Goal: Task Accomplishment & Management: Manage account settings

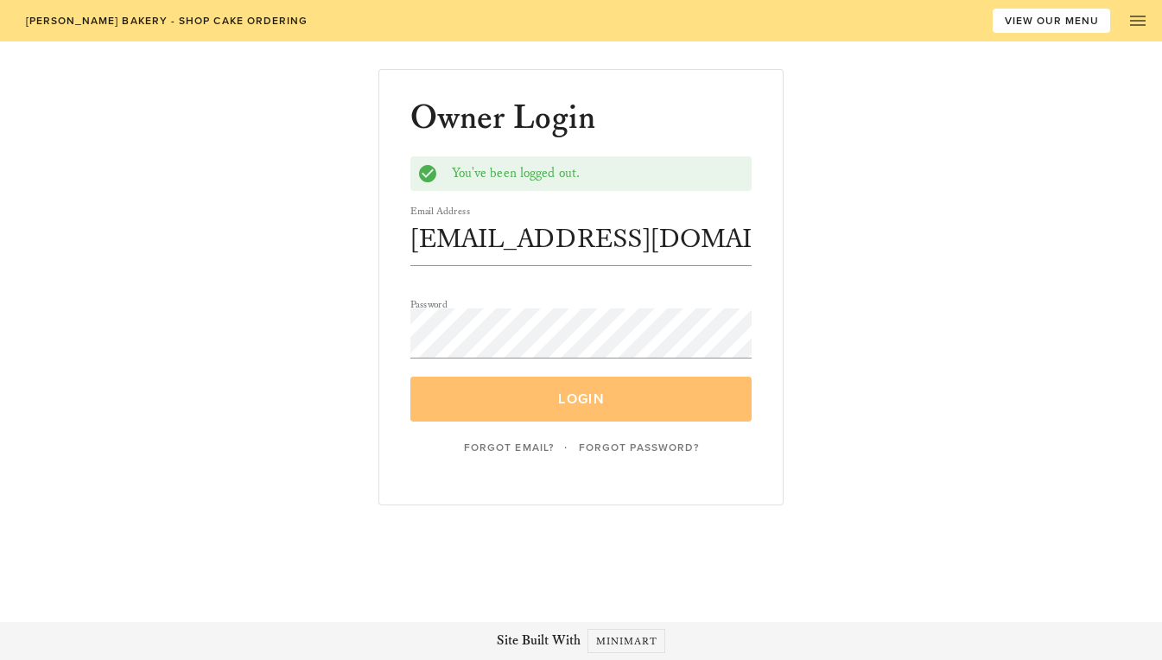
click at [543, 405] on span "Login" at bounding box center [581, 398] width 302 height 17
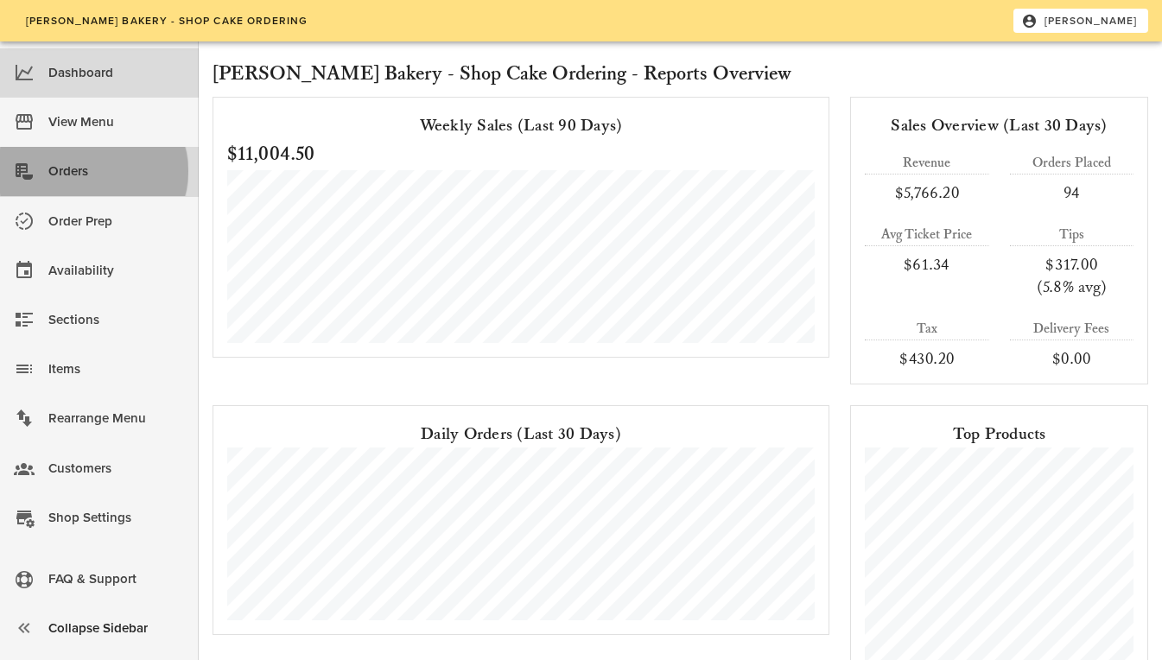
click at [60, 172] on div "Orders" at bounding box center [116, 171] width 136 height 29
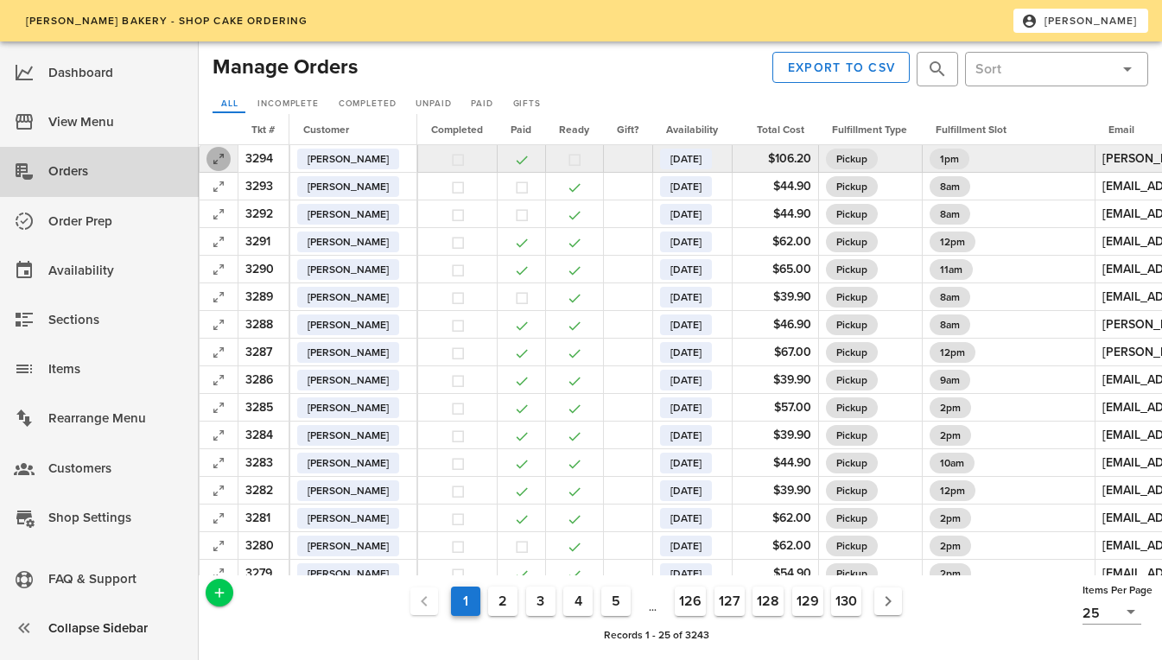
click at [218, 160] on icon "button" at bounding box center [218, 159] width 21 height 21
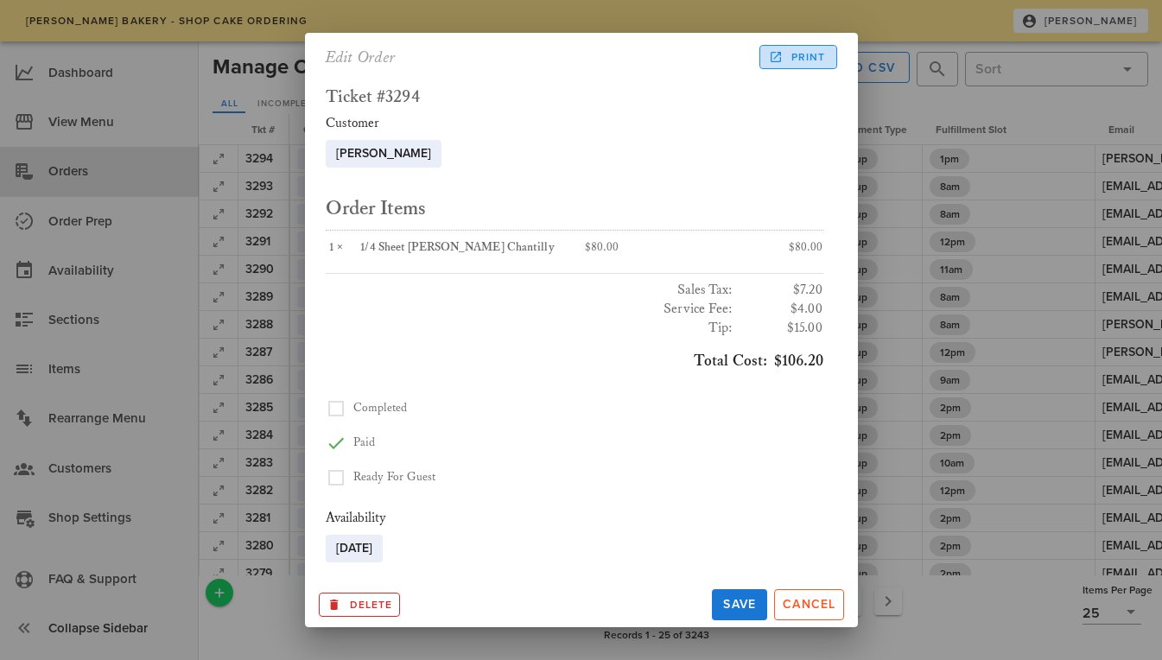
click at [796, 56] on span "Print" at bounding box center [798, 57] width 54 height 16
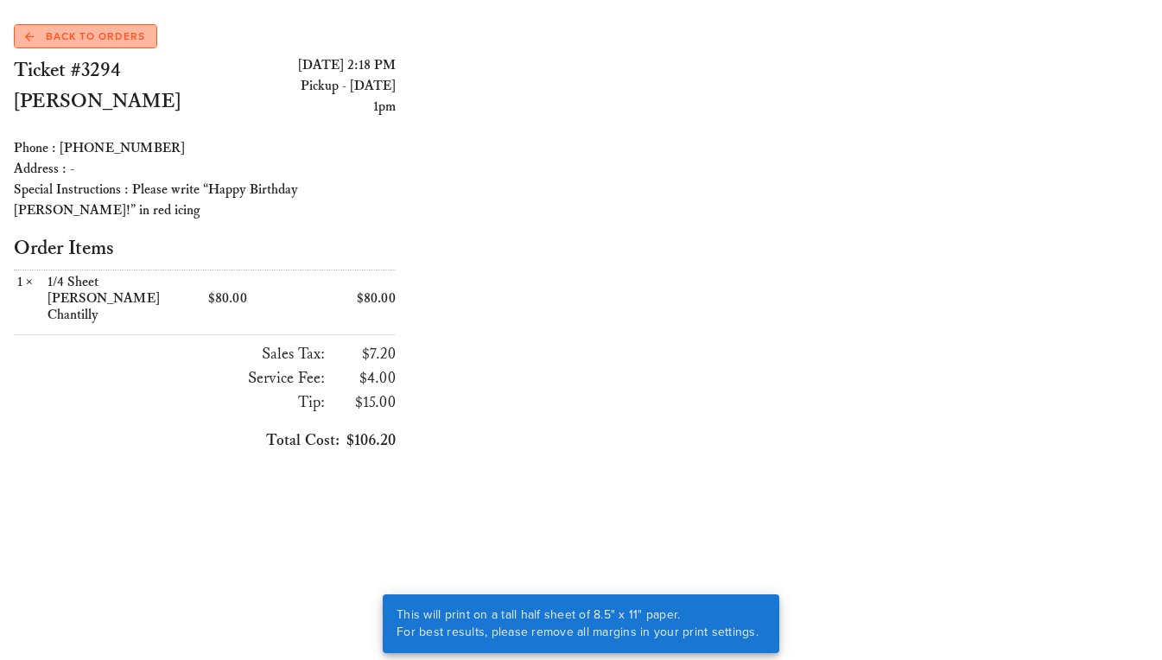
click at [89, 41] on span "Back to Orders" at bounding box center [85, 37] width 120 height 16
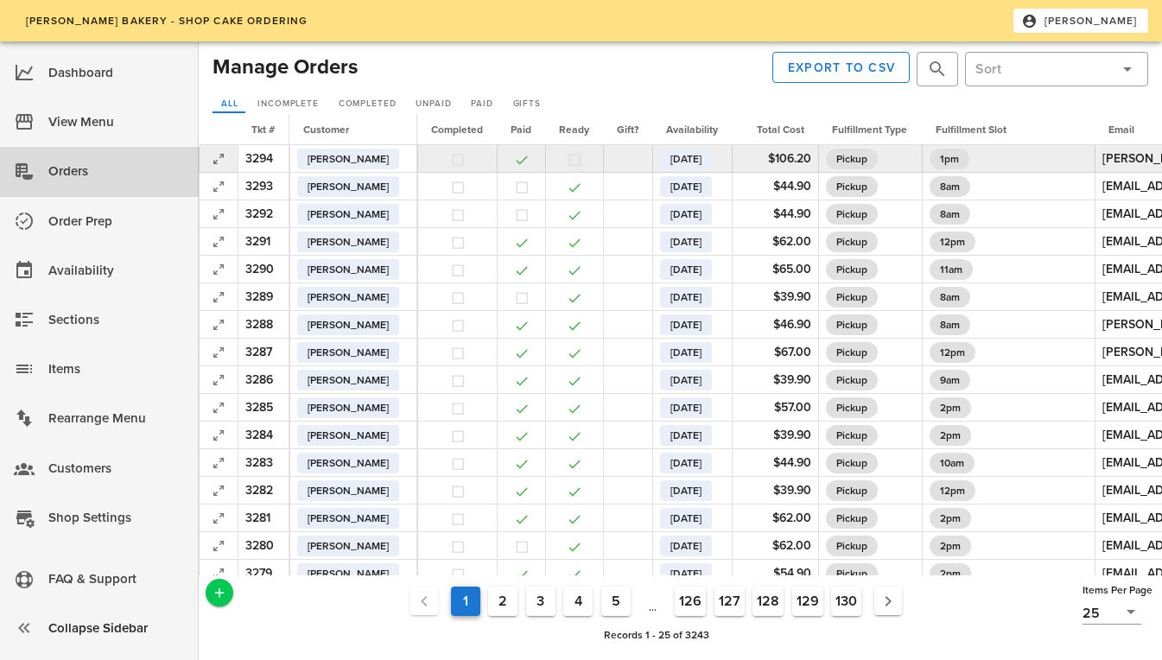
click at [582, 155] on button "button" at bounding box center [575, 160] width 16 height 16
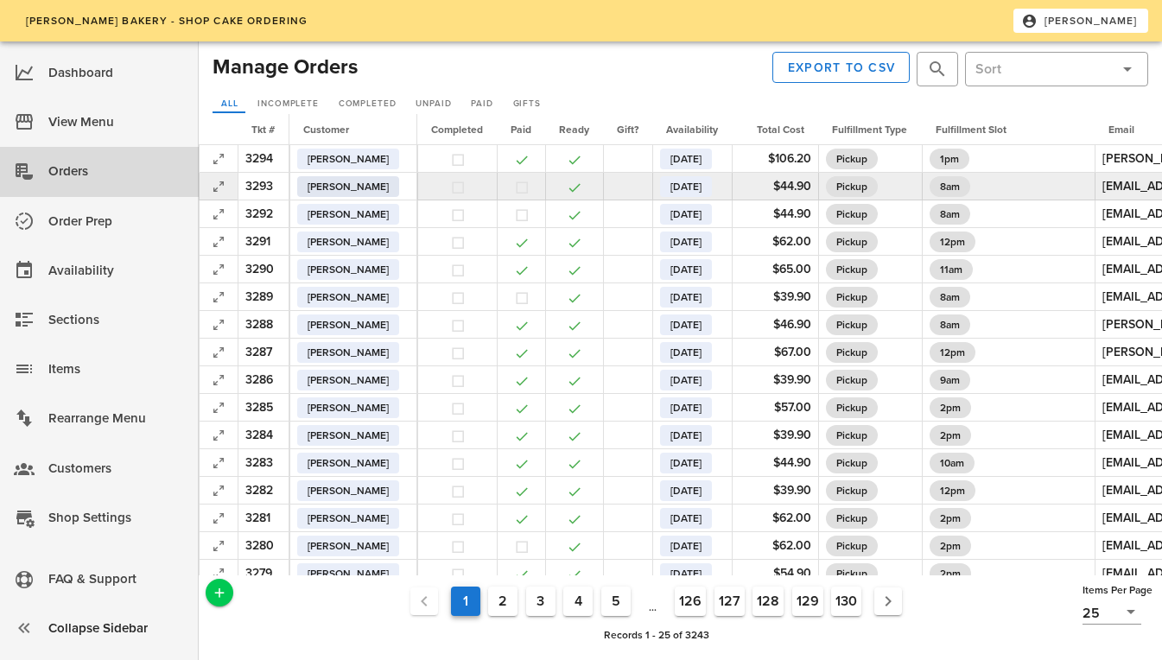
click at [341, 189] on span "[PERSON_NAME]" at bounding box center [348, 186] width 81 height 21
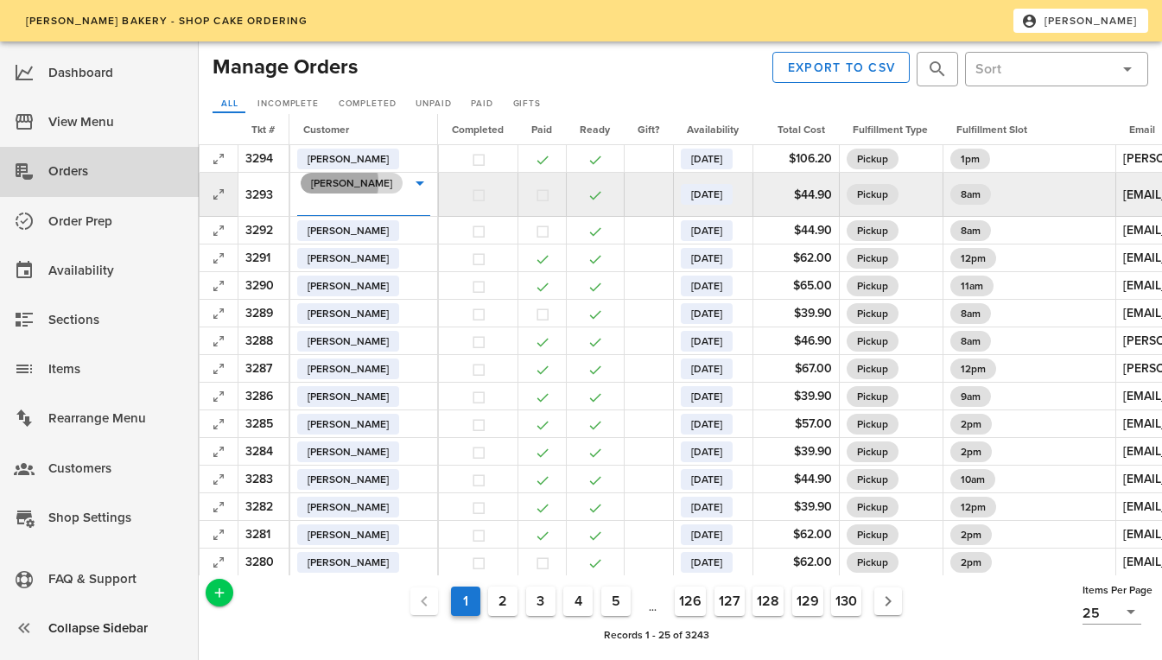
click at [334, 177] on span "[PERSON_NAME]" at bounding box center [351, 183] width 81 height 21
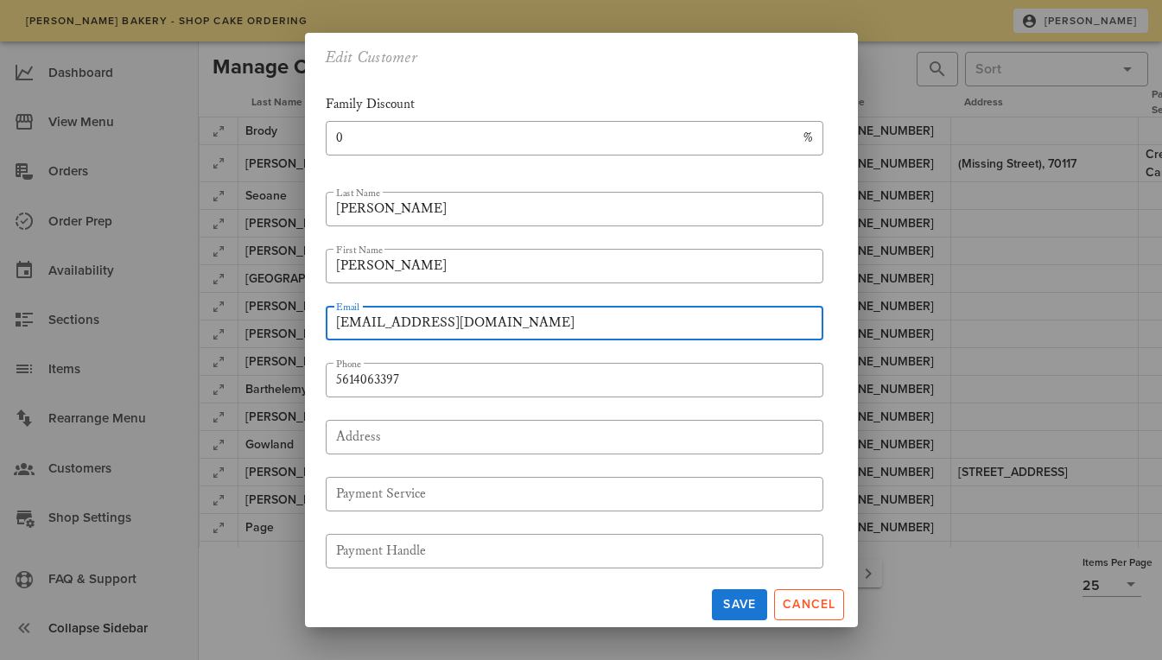
click at [457, 320] on input "[EMAIL_ADDRESS][DOMAIN_NAME]" at bounding box center [574, 323] width 477 height 28
